Goal: Task Accomplishment & Management: Use online tool/utility

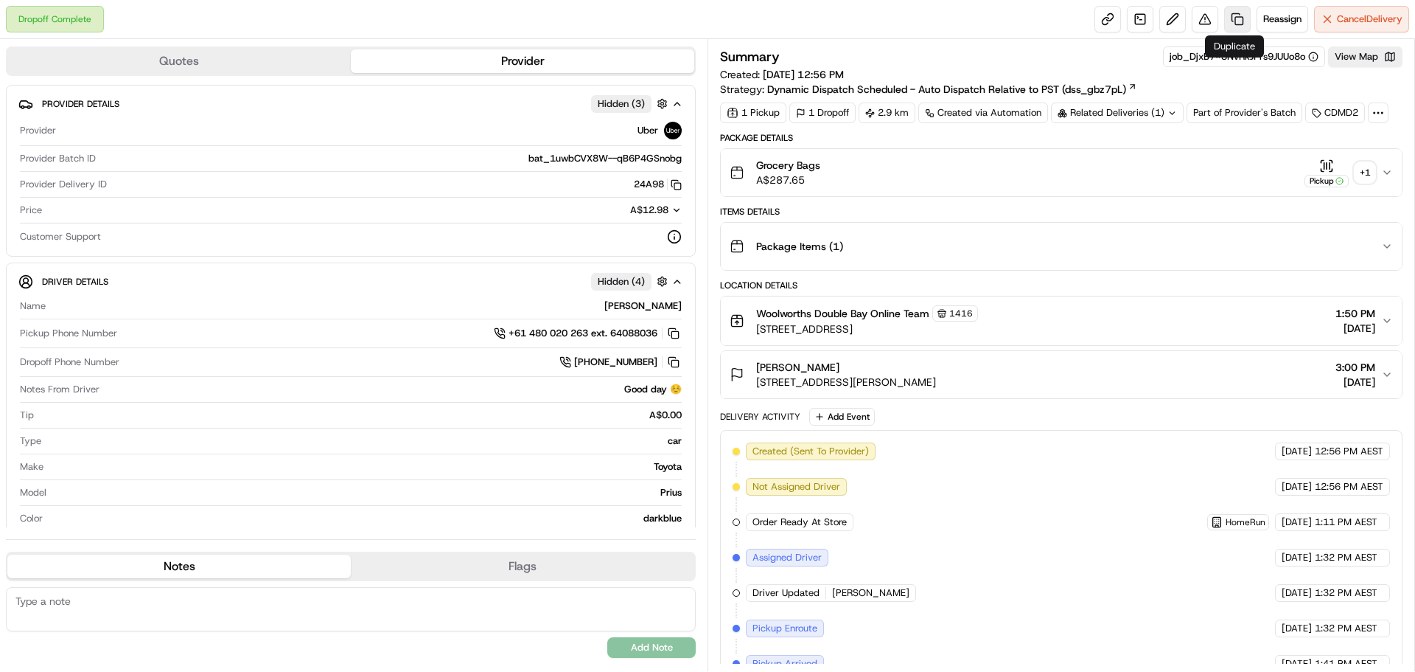
click at [1238, 15] on link at bounding box center [1237, 19] width 27 height 27
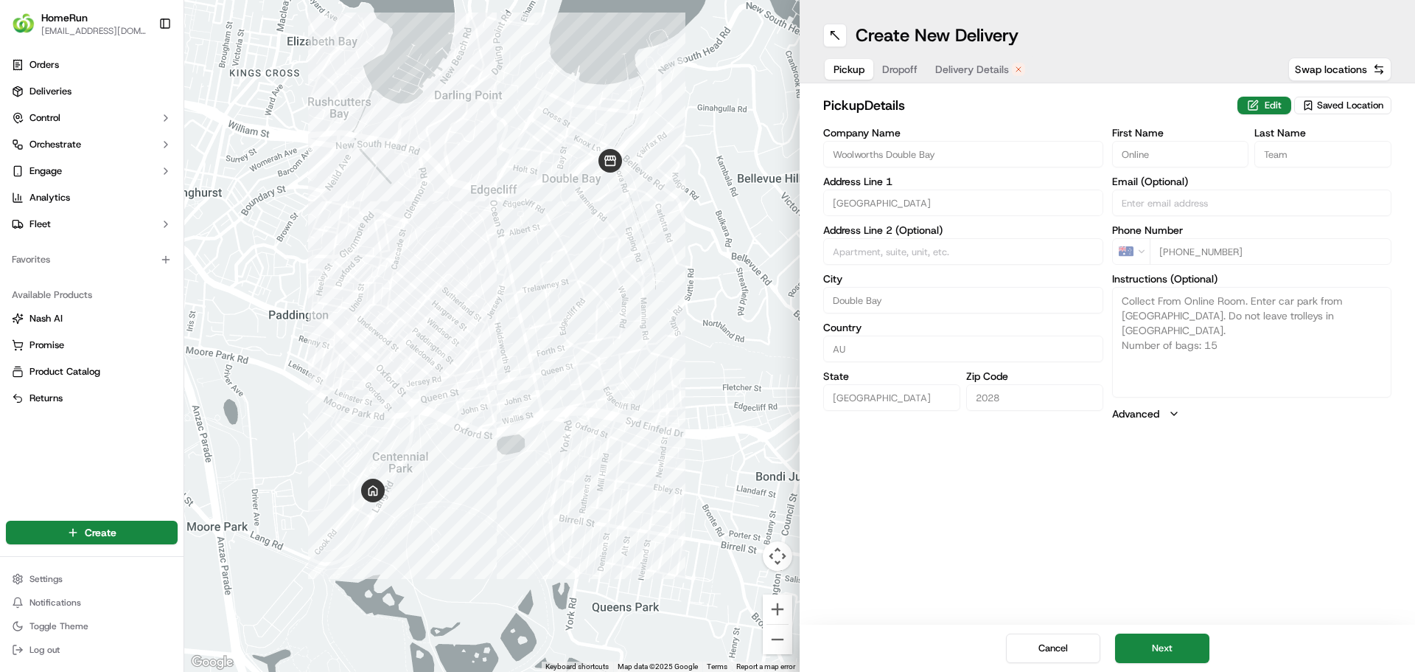
click at [1003, 69] on span "Delivery Details" at bounding box center [972, 69] width 74 height 15
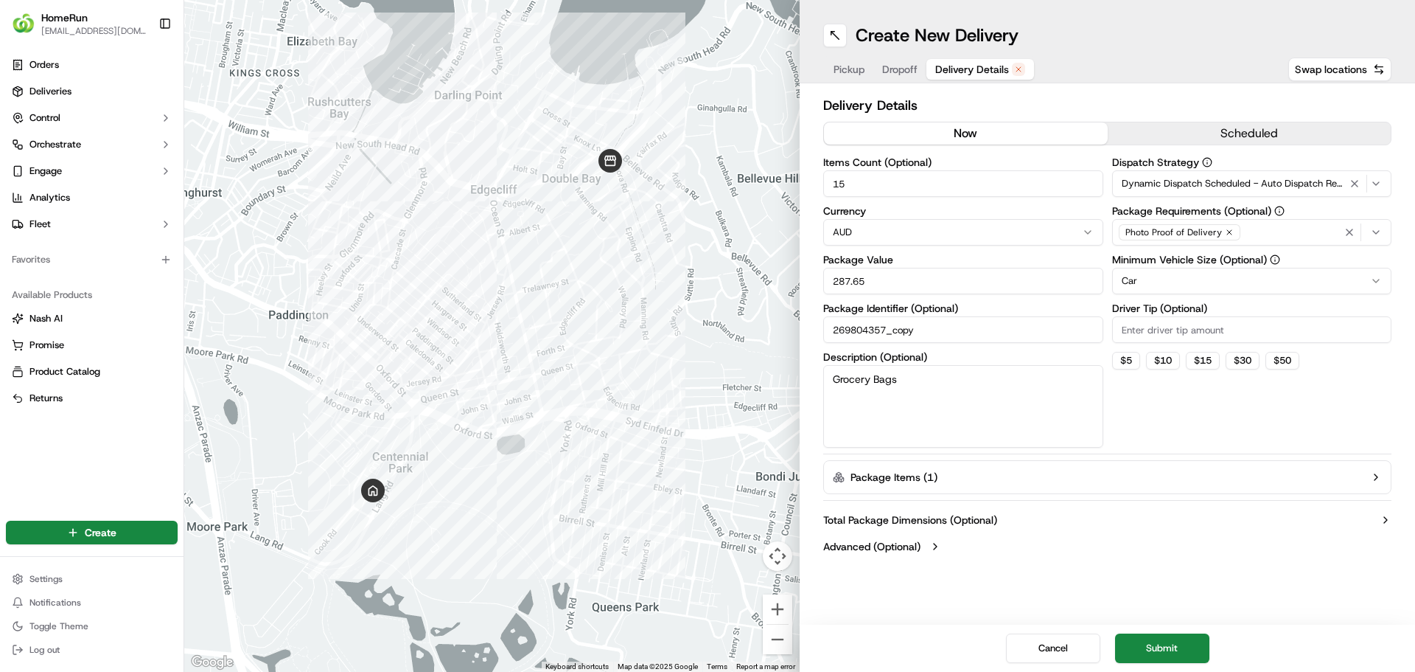
click at [955, 125] on button "now" at bounding box center [966, 133] width 284 height 22
click at [1172, 645] on button "Submit" at bounding box center [1162, 647] width 94 height 29
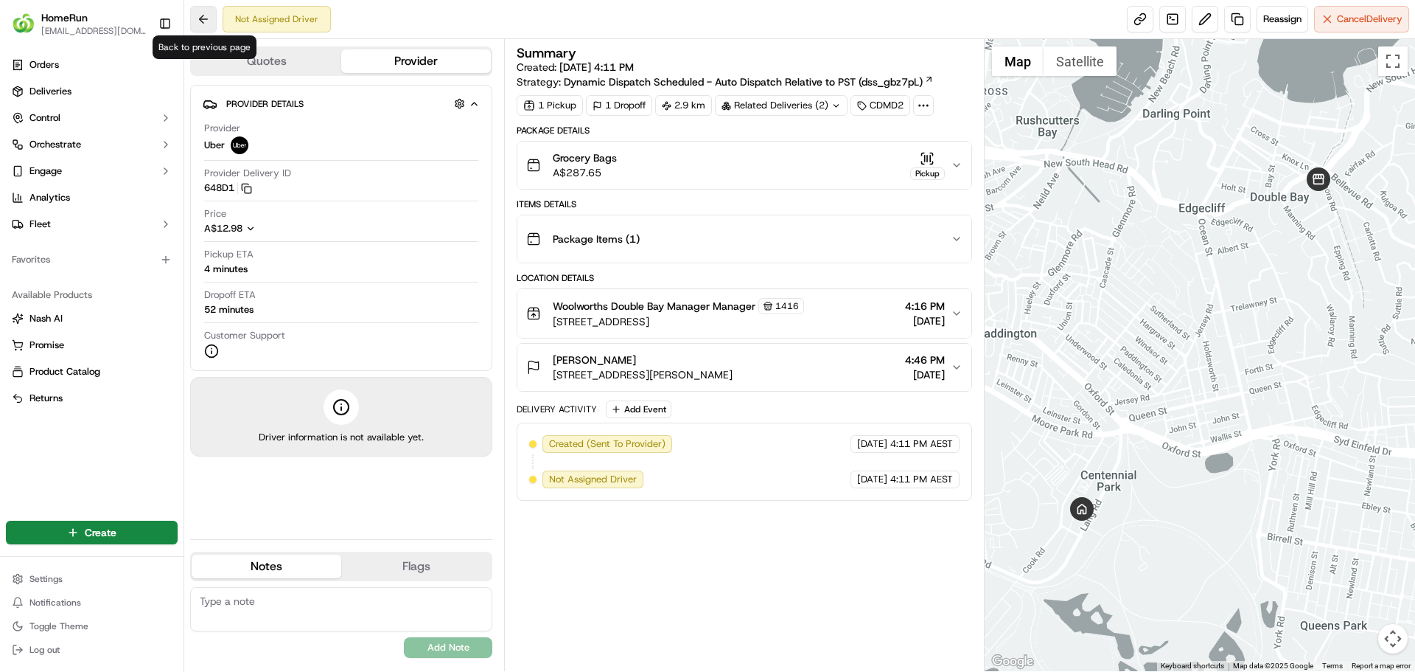
click at [207, 16] on button at bounding box center [203, 19] width 27 height 27
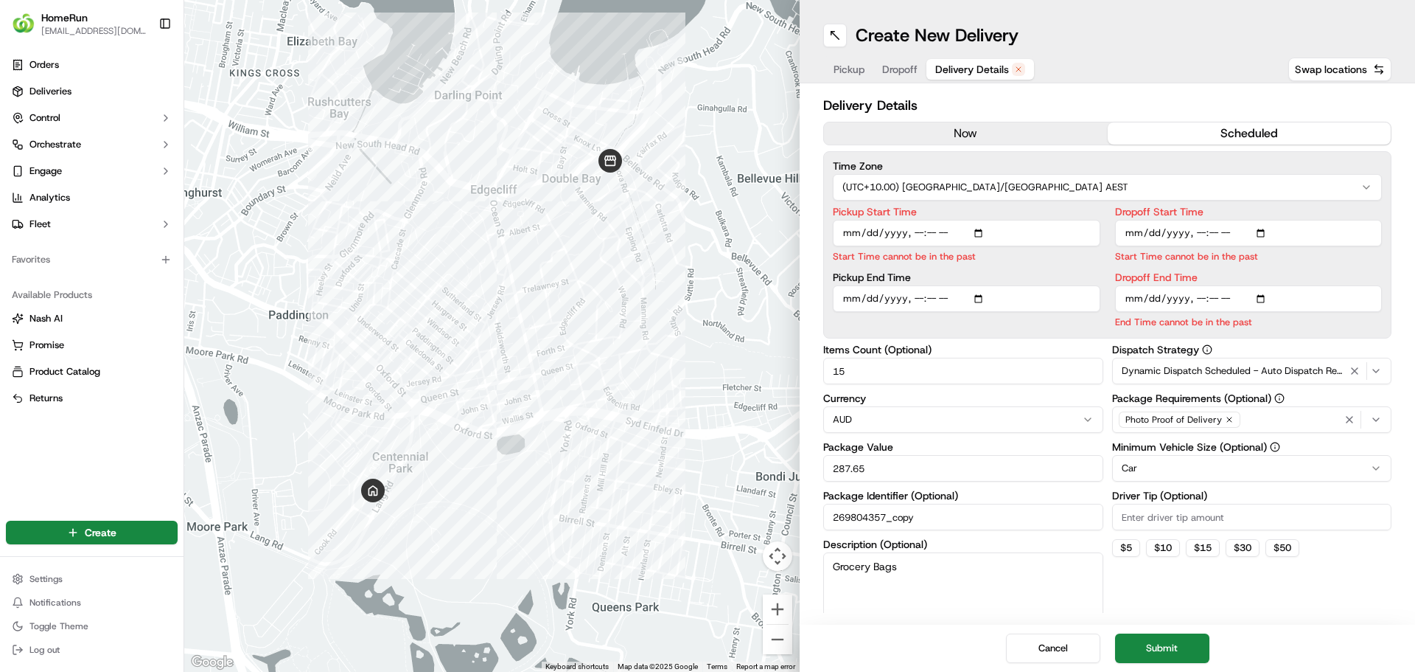
click at [1002, 62] on span "Delivery Details" at bounding box center [972, 69] width 74 height 15
click at [974, 125] on button "now" at bounding box center [966, 133] width 284 height 22
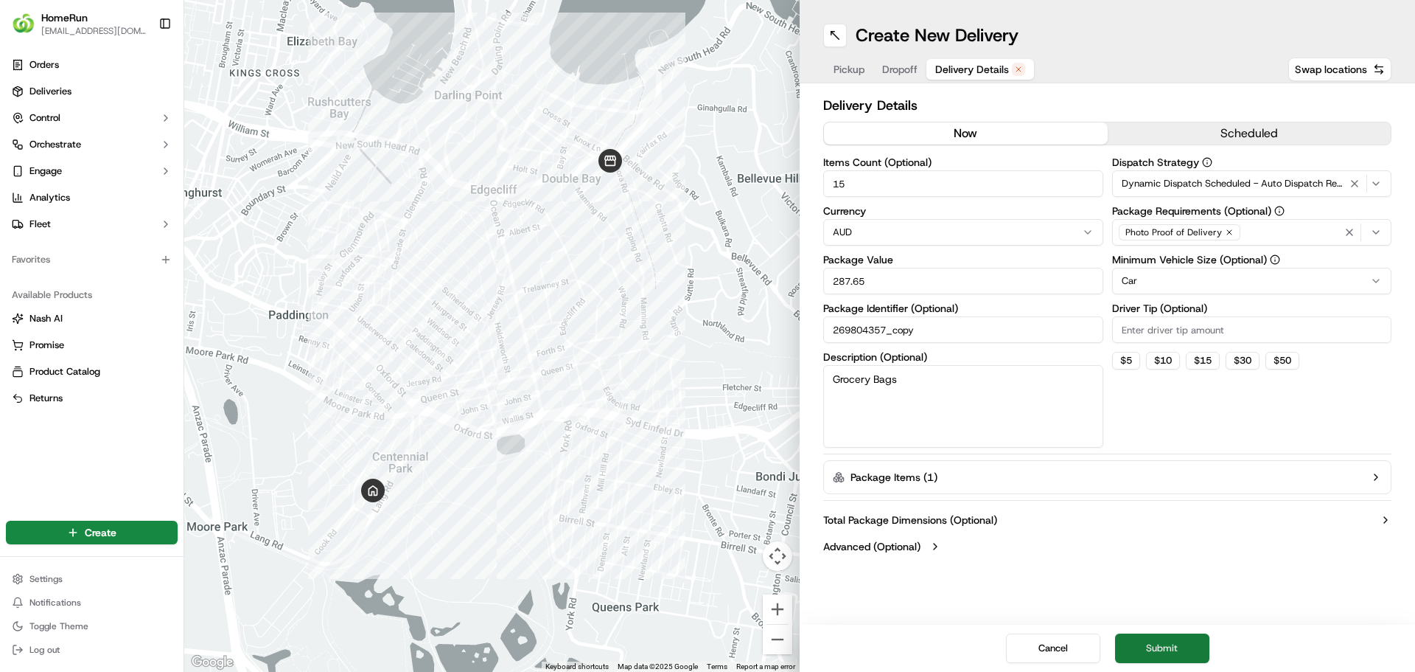
click at [1172, 641] on button "Submit" at bounding box center [1162, 647] width 94 height 29
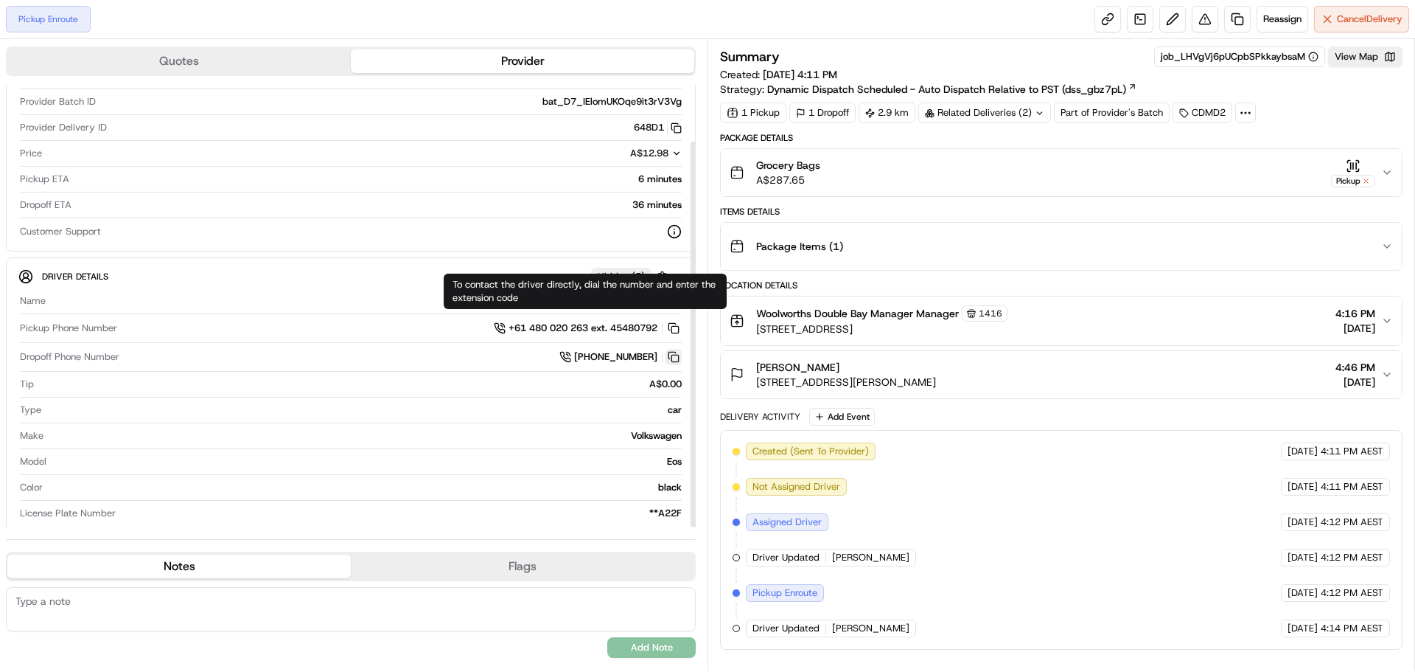
scroll to position [65, 0]
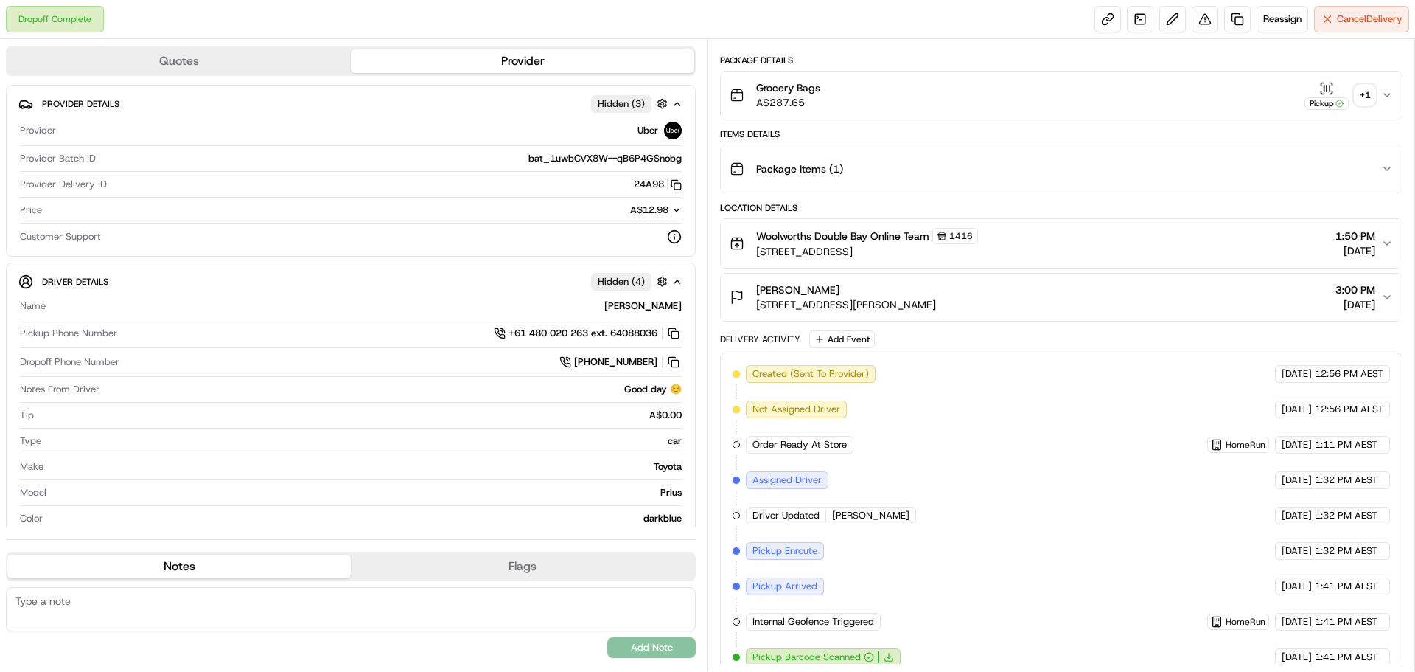
scroll to position [234, 0]
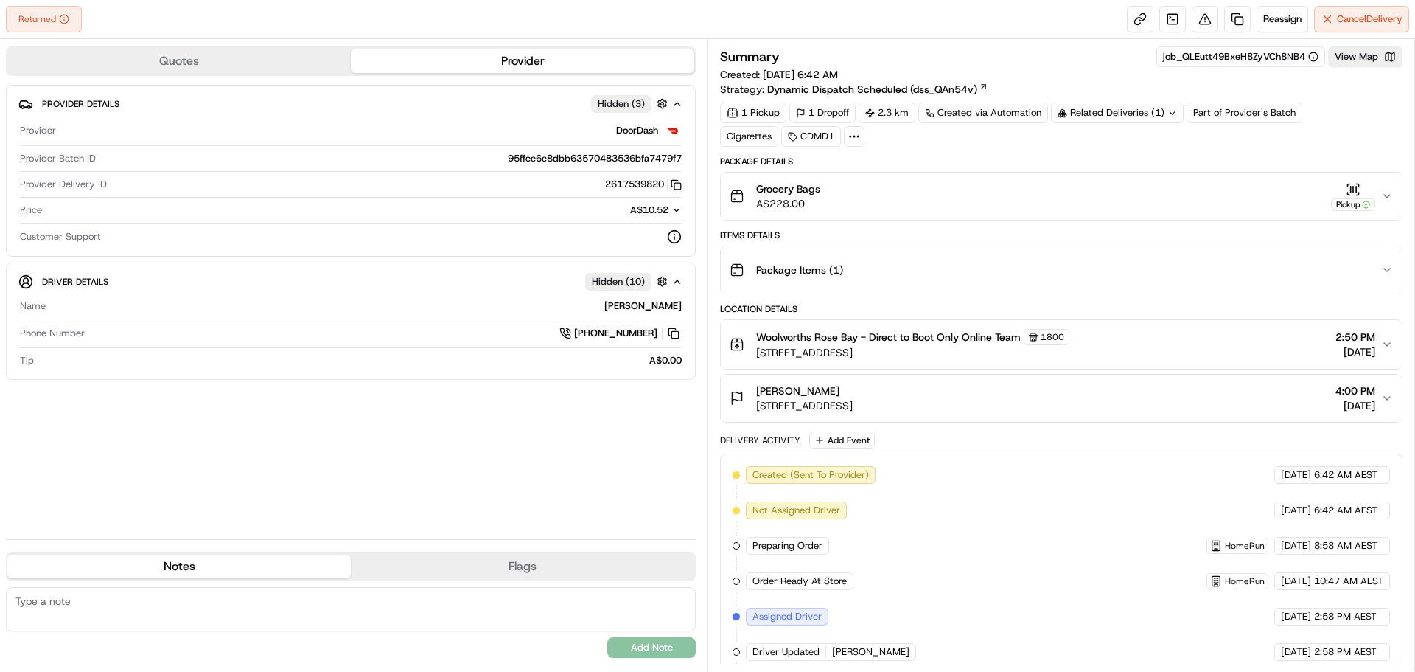
click at [1384, 192] on icon "button" at bounding box center [1387, 196] width 12 height 12
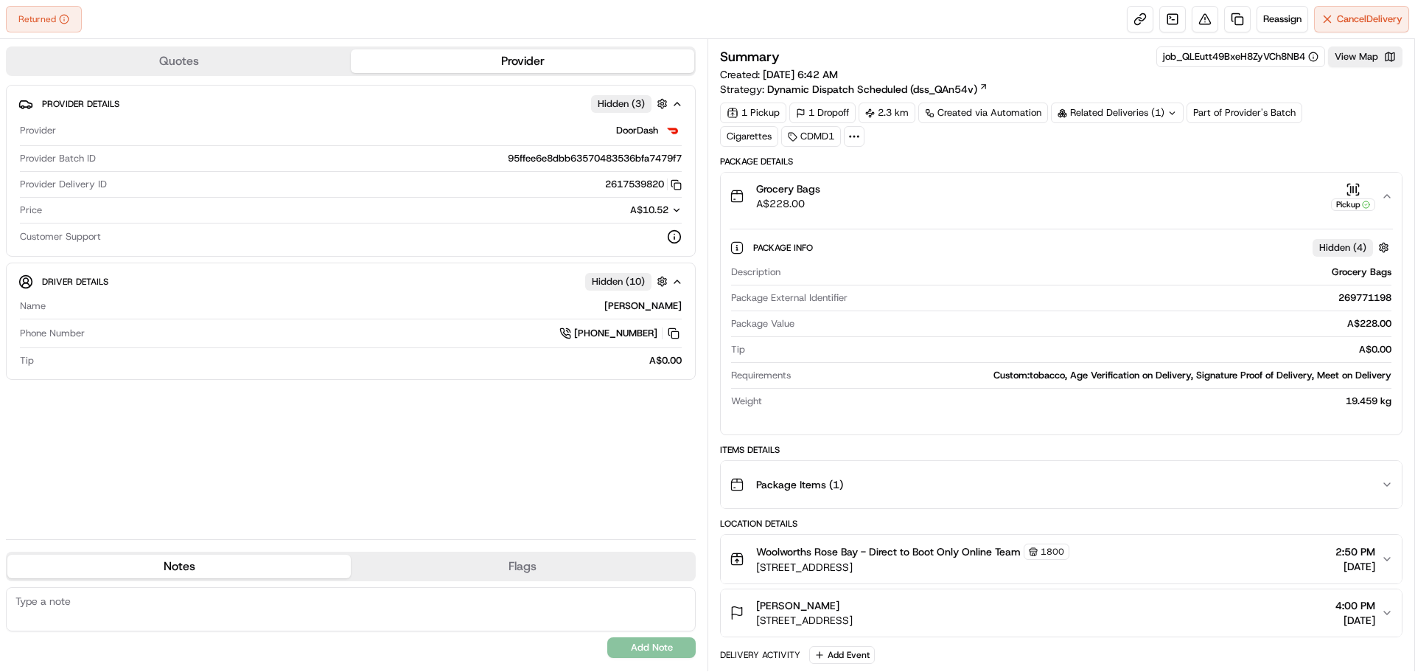
click at [1384, 192] on icon "button" at bounding box center [1387, 196] width 12 height 12
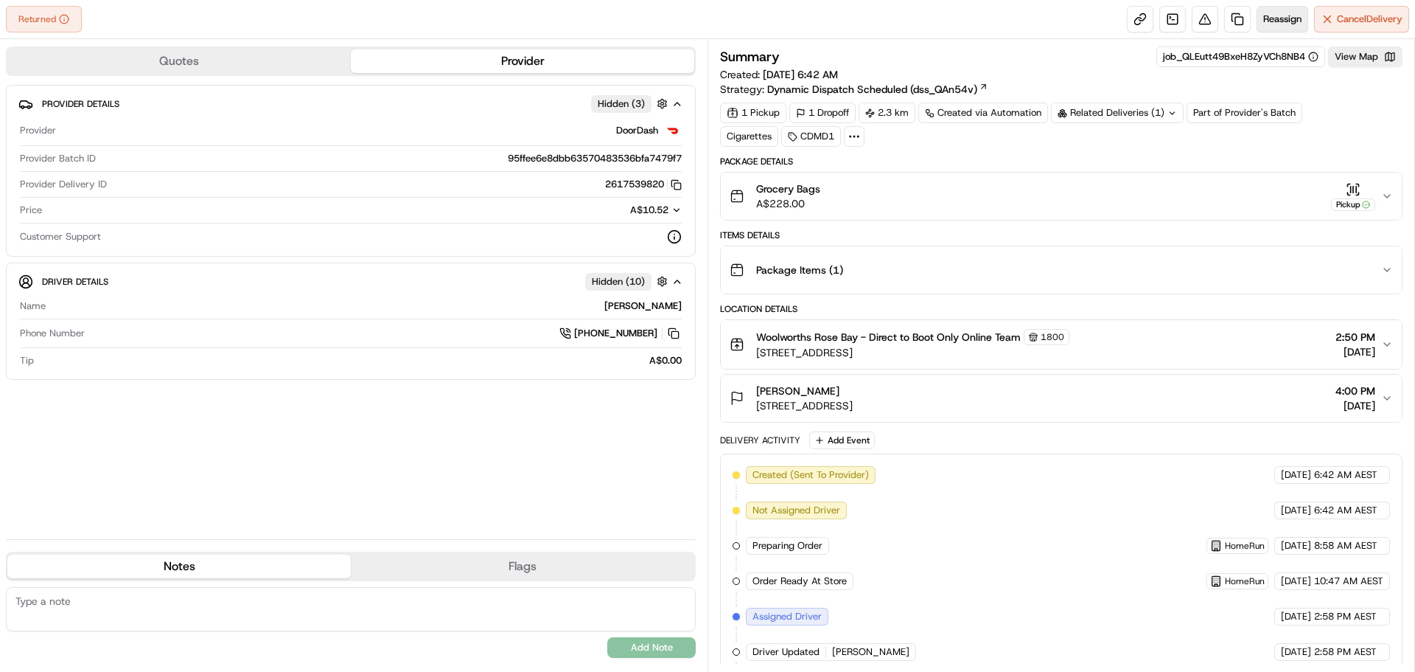
click at [1277, 20] on span "Reassign" at bounding box center [1282, 19] width 38 height 13
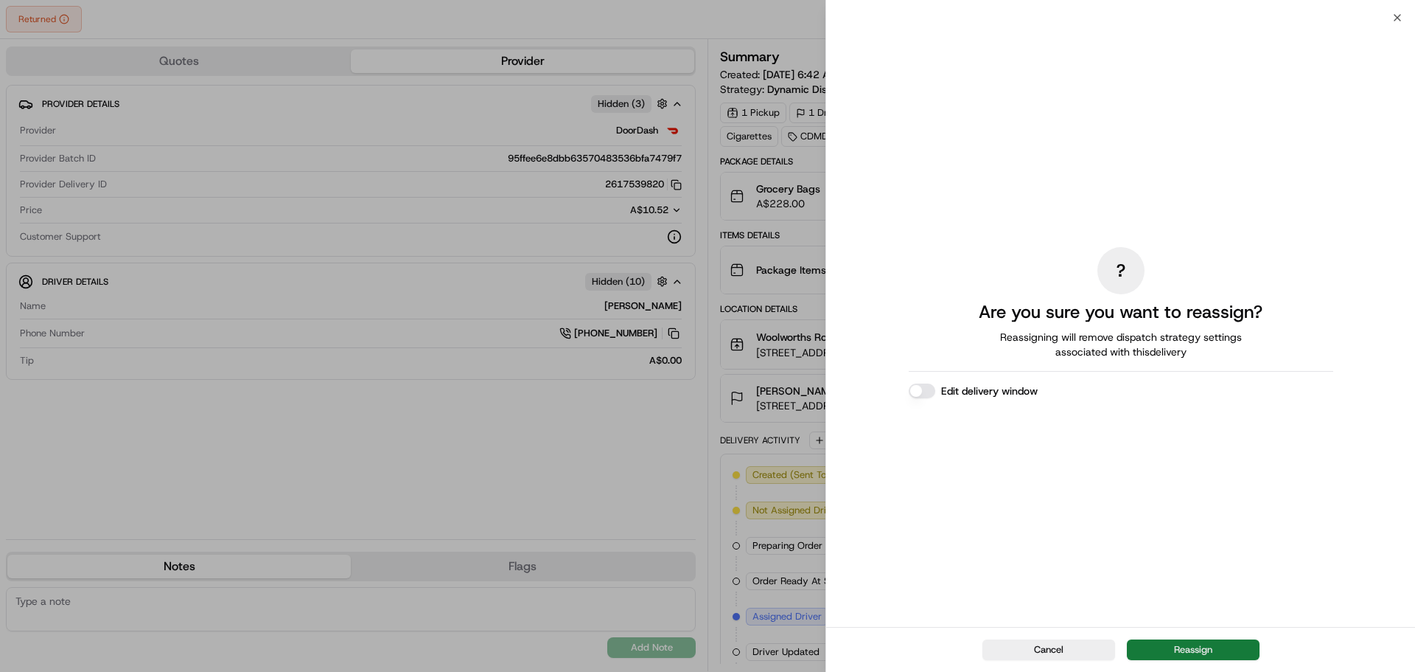
click at [1206, 649] on button "Reassign" at bounding box center [1193, 649] width 133 height 21
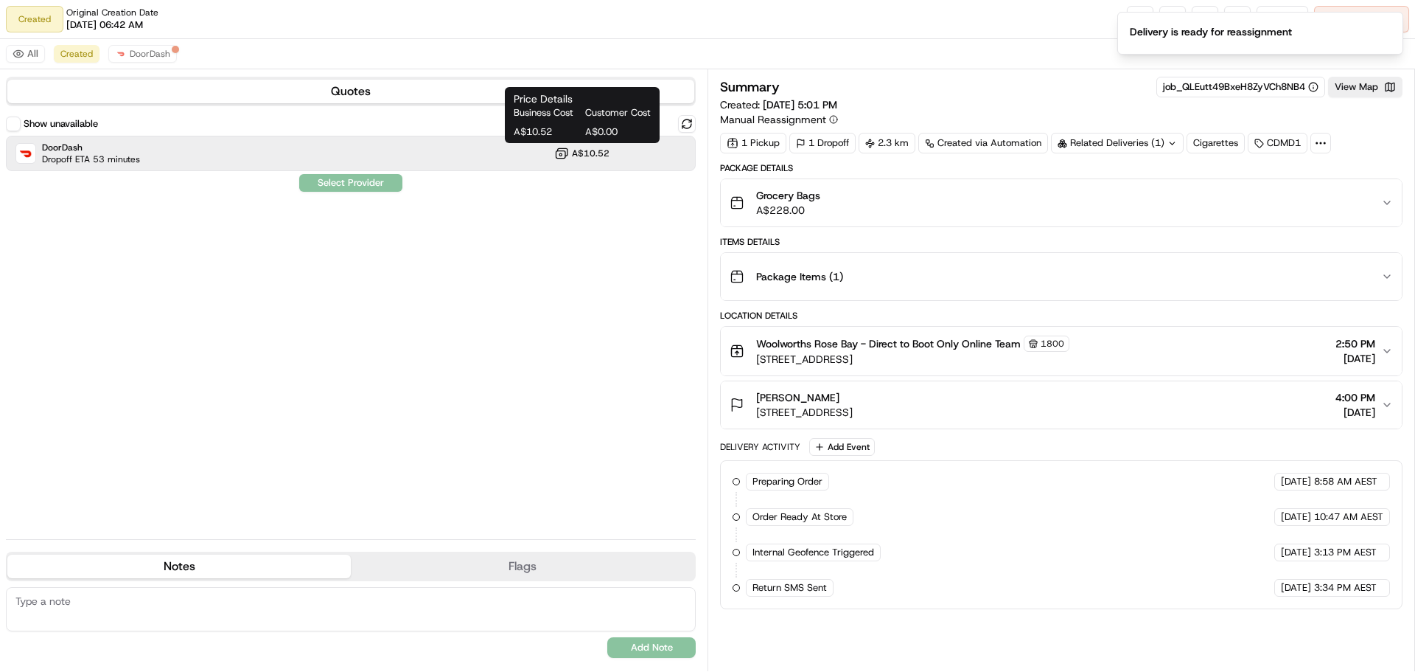
click at [582, 149] on span "A$10.52" at bounding box center [591, 153] width 38 height 12
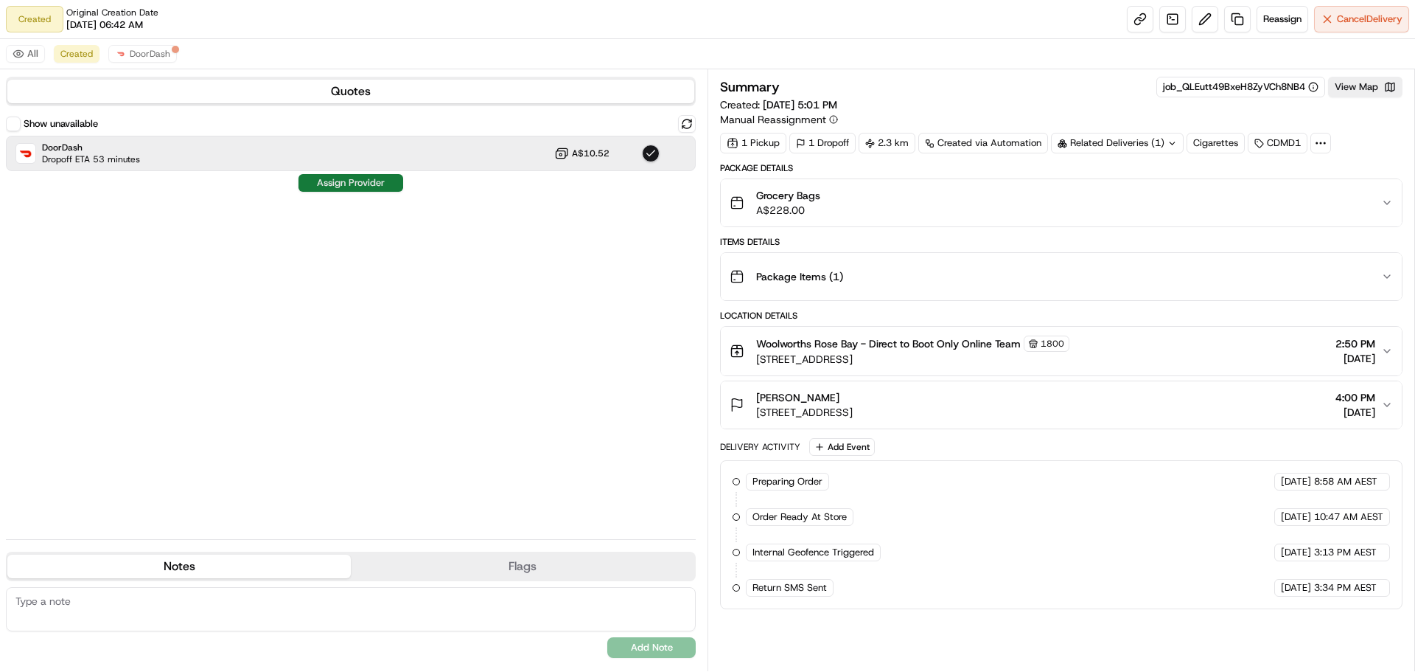
click at [368, 189] on button "Assign Provider" at bounding box center [351, 183] width 105 height 18
